Goal: Check status: Check status

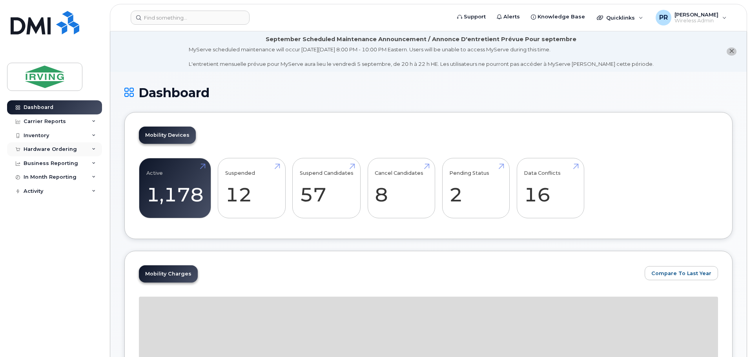
click at [42, 148] on div "Hardware Ordering" at bounding box center [50, 149] width 53 height 6
click at [45, 178] on link "Orders" at bounding box center [61, 178] width 81 height 15
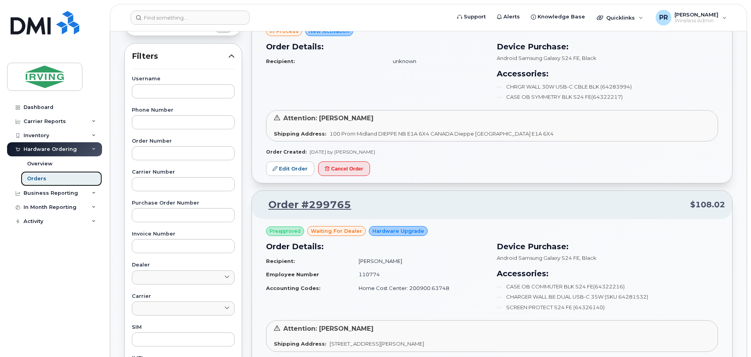
scroll to position [118, 0]
click at [170, 215] on input "text" at bounding box center [183, 215] width 103 height 14
type input "63925"
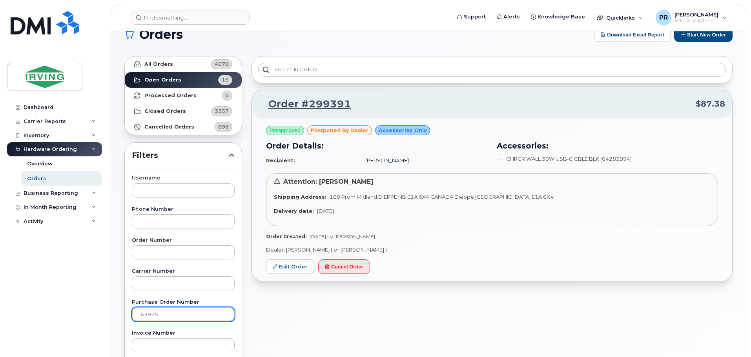
scroll to position [0, 0]
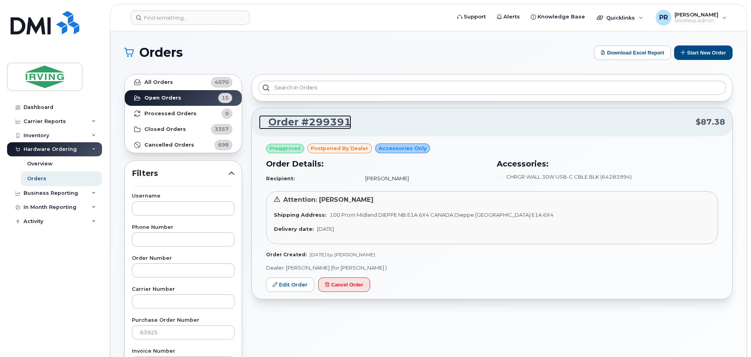
click at [328, 122] on link "Order #299391" at bounding box center [305, 122] width 92 height 14
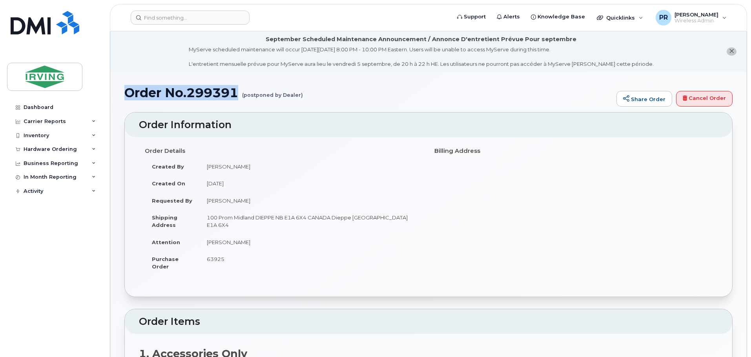
drag, startPoint x: 124, startPoint y: 93, endPoint x: 239, endPoint y: 94, distance: 115.0
click at [239, 94] on h1 "Order No.299391 (postponed by Dealer)" at bounding box center [368, 93] width 488 height 14
copy h1 "Order No.299391"
